Goal: Task Accomplishment & Management: Use online tool/utility

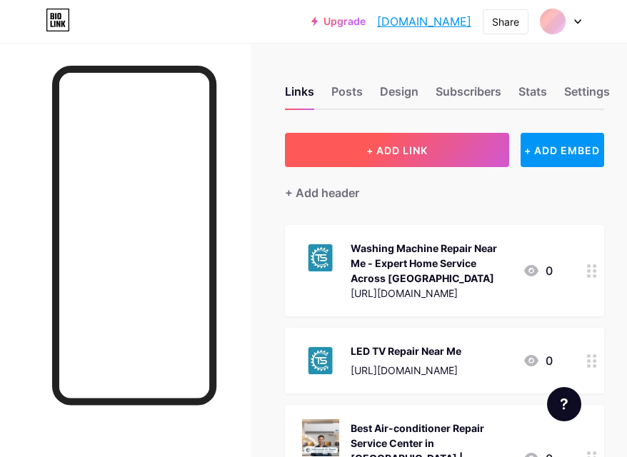
click at [401, 150] on span "+ ADD LINK" at bounding box center [396, 150] width 61 height 12
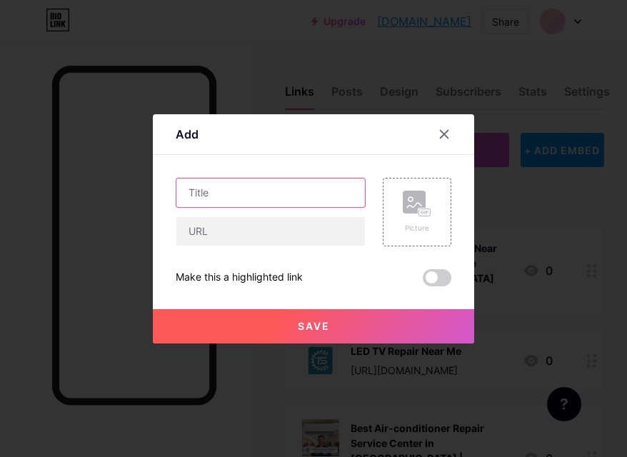
click at [243, 193] on input "text" at bounding box center [270, 192] width 188 height 29
paste input "Finding the Best Washing Machine Repair Near Me in [GEOGRAPHIC_DATA]"
type input "Finding the Best Washing Machine Repair Near Me in [GEOGRAPHIC_DATA]"
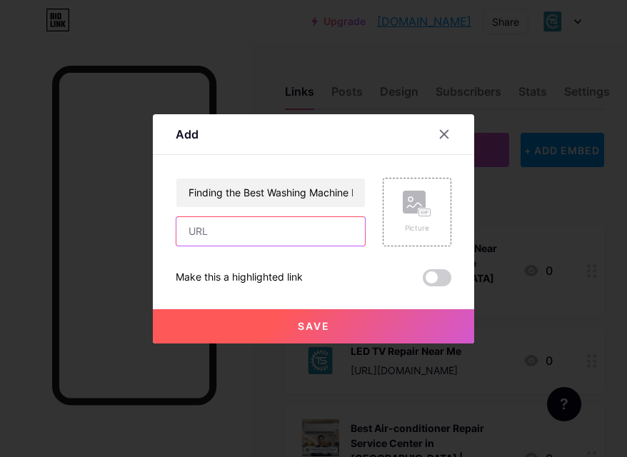
click at [238, 233] on input "text" at bounding box center [270, 231] width 188 height 29
type input "v"
paste input "[URL][DOMAIN_NAME]"
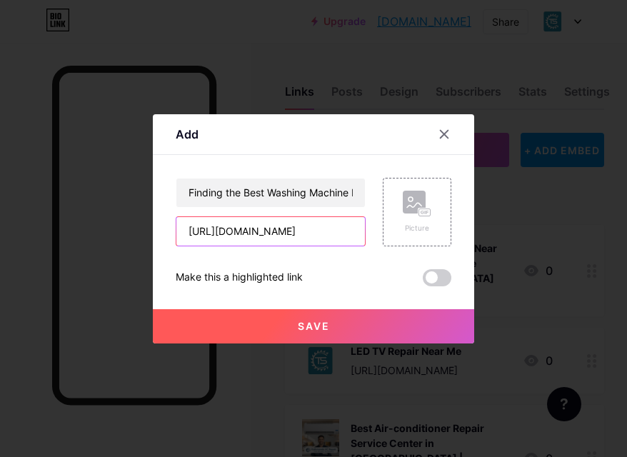
type input "[URL][DOMAIN_NAME]"
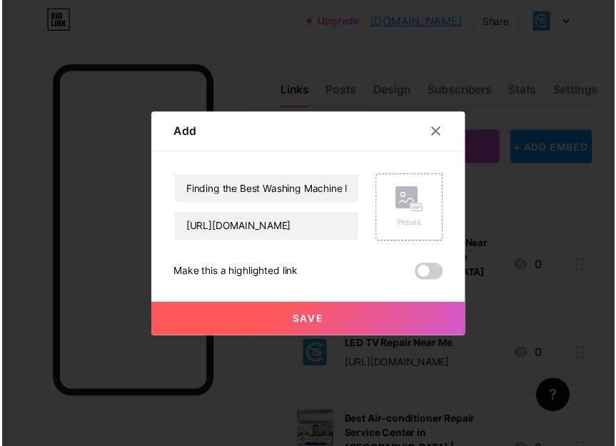
scroll to position [0, 0]
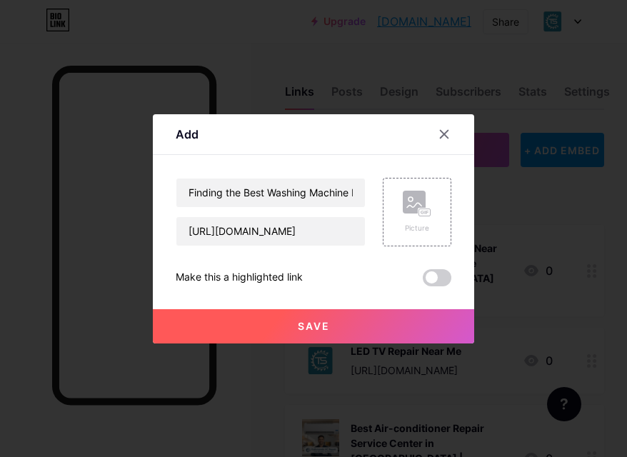
click at [282, 324] on button "Save" at bounding box center [313, 326] width 321 height 34
